Goal: Find specific page/section: Find specific page/section

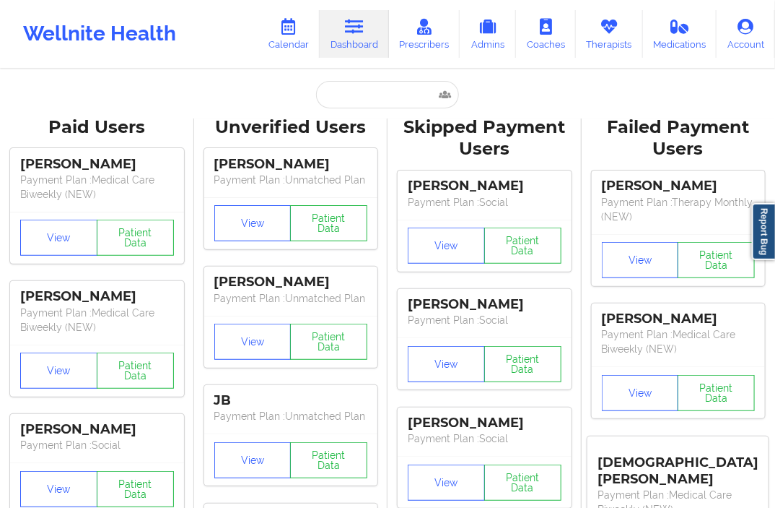
type input "[EMAIL_ADDRESS][DOMAIN_NAME]"
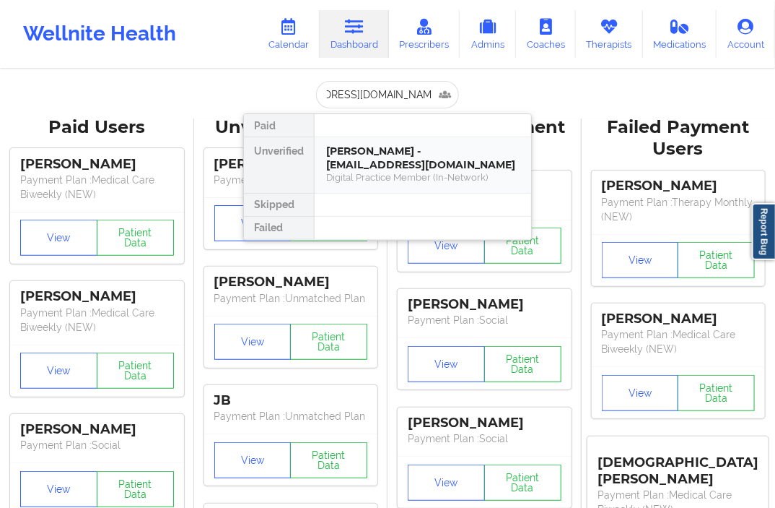
click at [351, 154] on div "[PERSON_NAME] - [EMAIL_ADDRESS][DOMAIN_NAME]" at bounding box center [422, 157] width 193 height 27
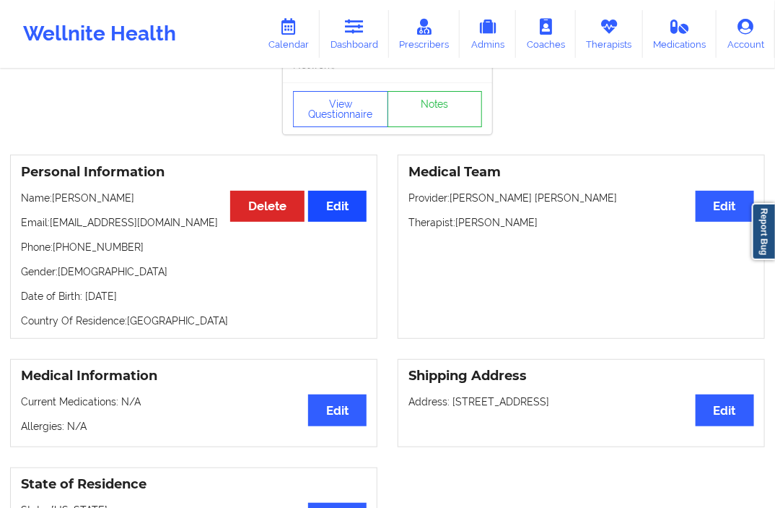
scroll to position [0, 0]
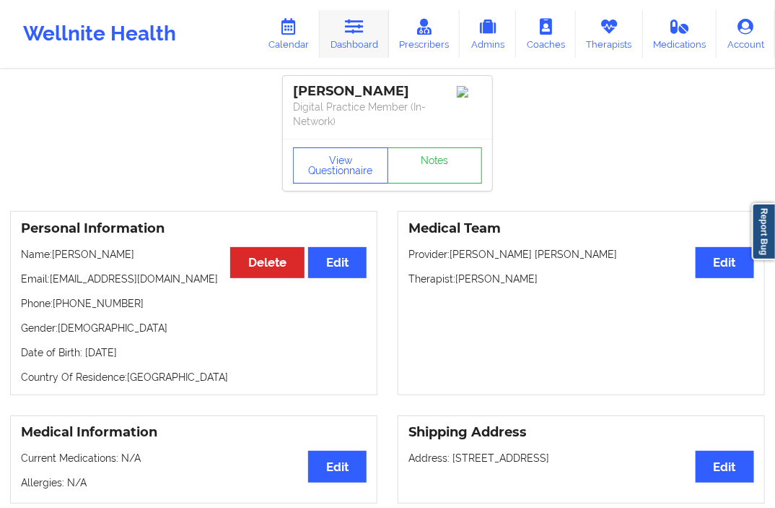
click at [357, 52] on link "Dashboard" at bounding box center [354, 34] width 69 height 48
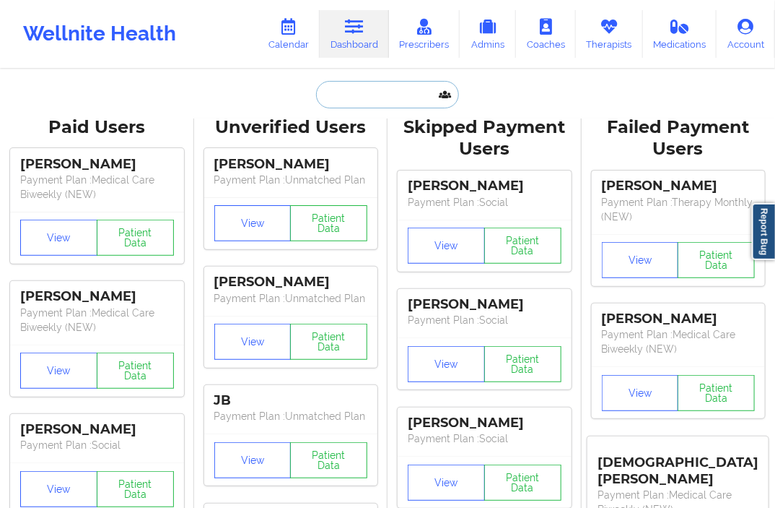
click at [320, 95] on input "text" at bounding box center [387, 94] width 143 height 27
paste input "[EMAIL_ADDRESS][DOMAIN_NAME]"
type input "[EMAIL_ADDRESS][DOMAIN_NAME]"
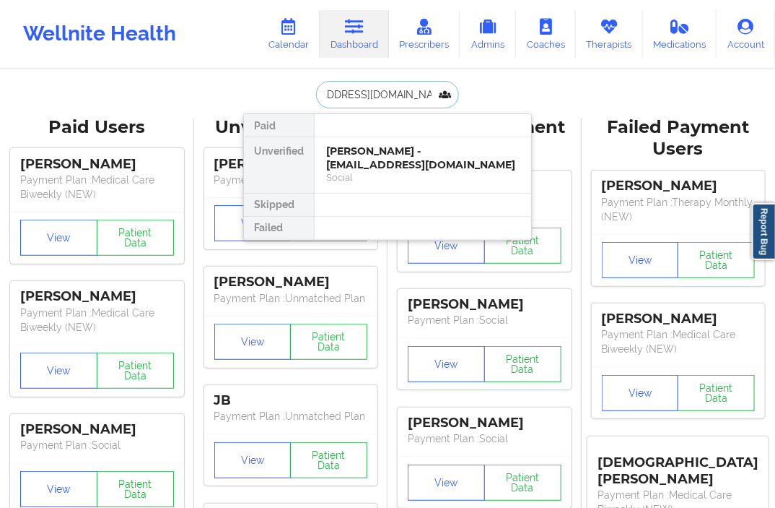
click at [369, 148] on div "[PERSON_NAME] - [EMAIL_ADDRESS][DOMAIN_NAME]" at bounding box center [422, 157] width 193 height 27
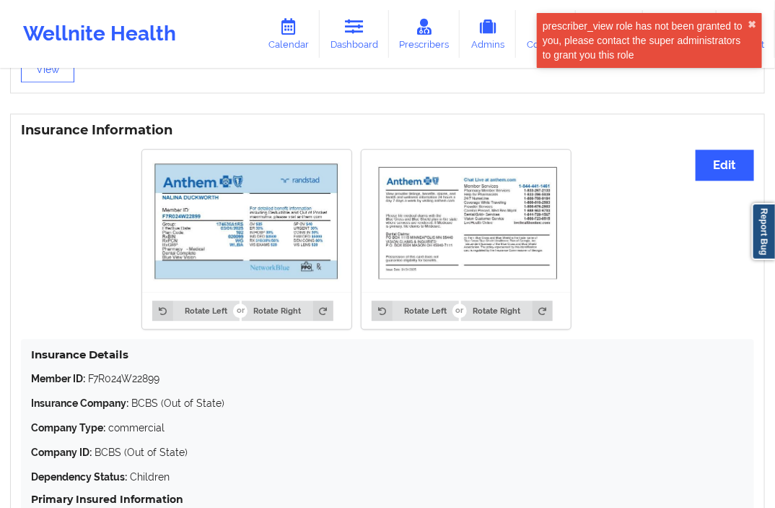
scroll to position [1042, 0]
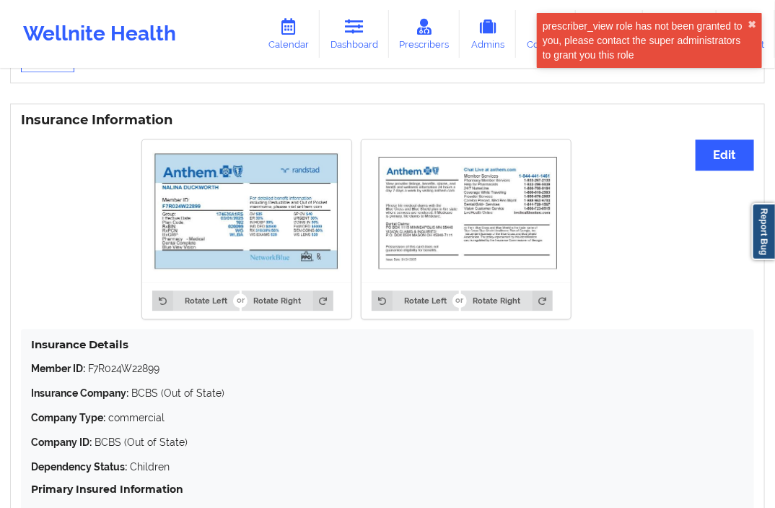
click at [284, 225] on img at bounding box center [246, 209] width 189 height 121
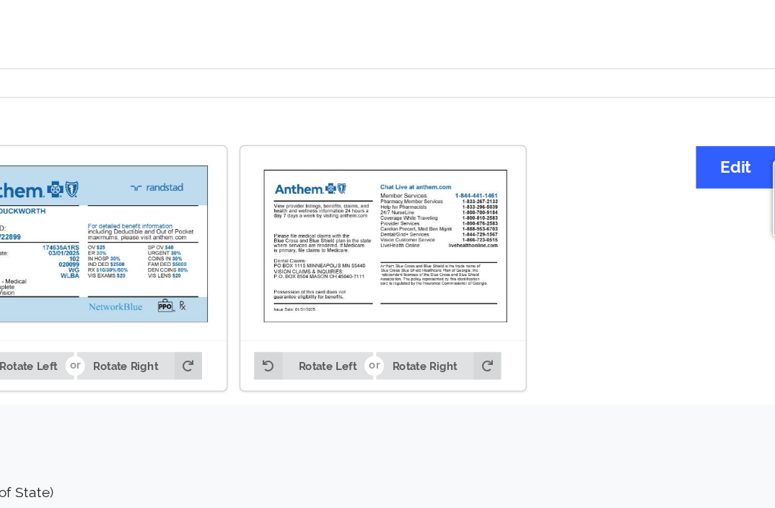
scroll to position [989, 0]
